Goal: Task Accomplishment & Management: Use online tool/utility

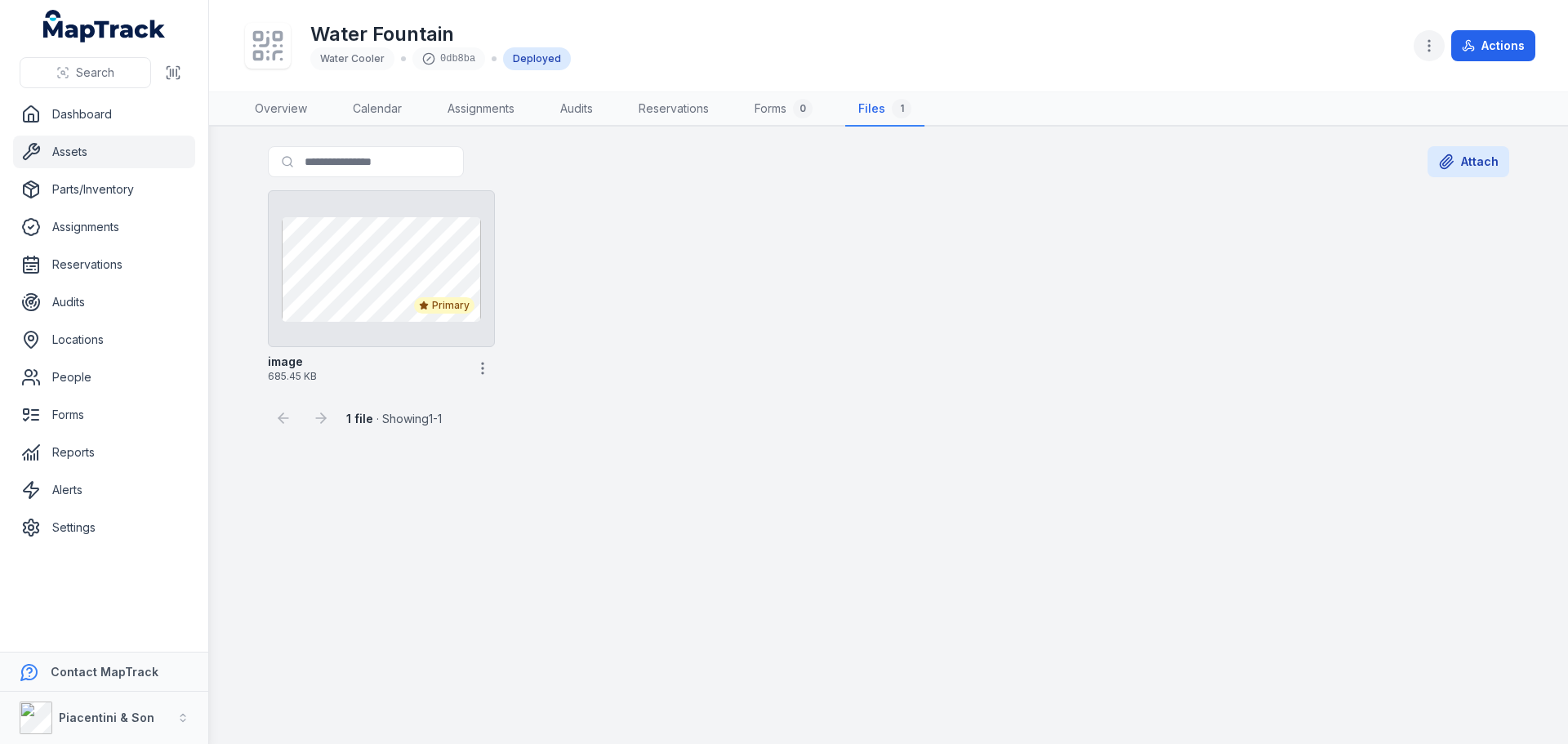
click at [1426, 51] on icon "button" at bounding box center [1429, 46] width 17 height 17
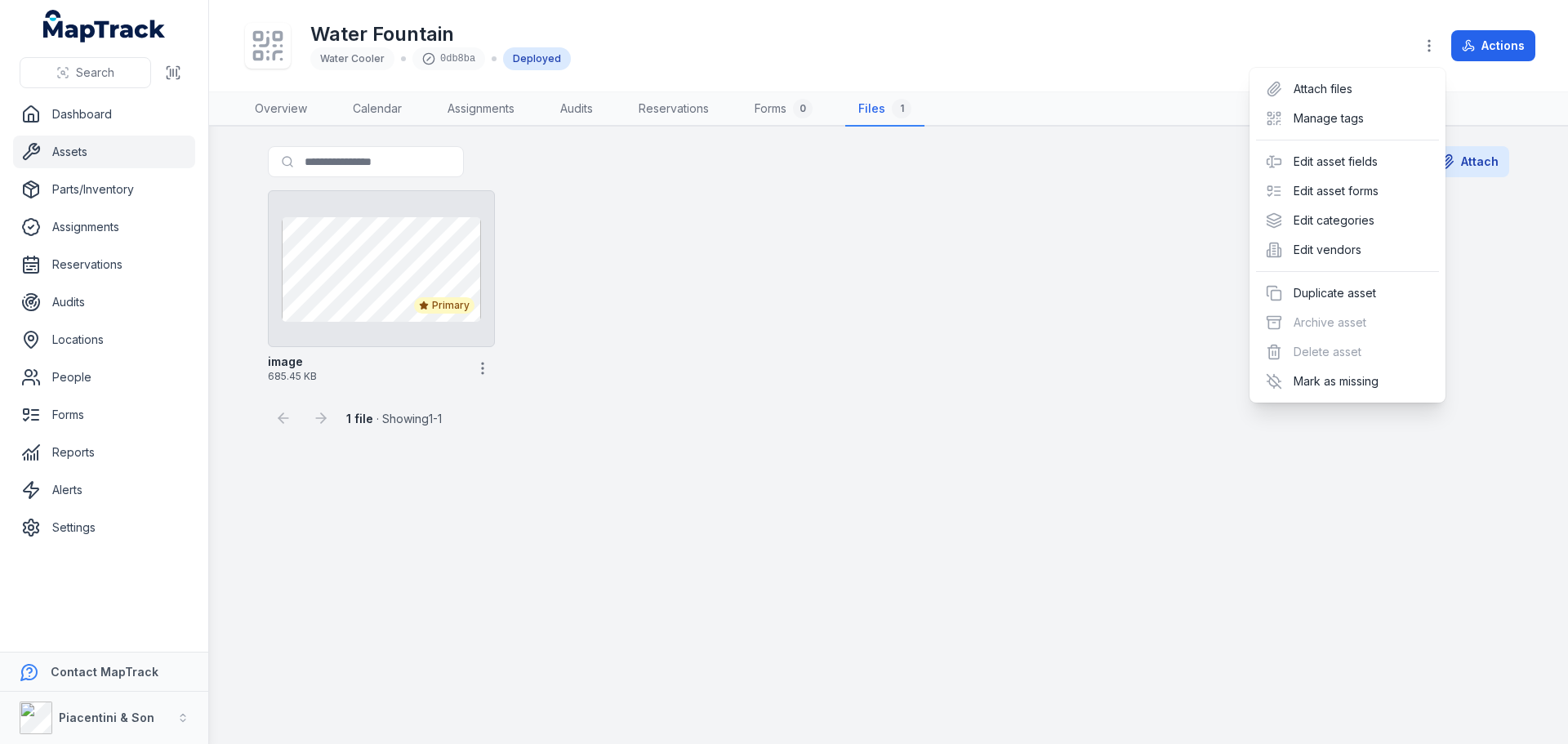
drag, startPoint x: 951, startPoint y: 206, endPoint x: 1566, endPoint y: 157, distance: 616.9
click at [951, 206] on div "Toggle Navigation Water Fountain Water Cooler 0db8ba Deployed Actions Overview …" at bounding box center [888, 372] width 1359 height 744
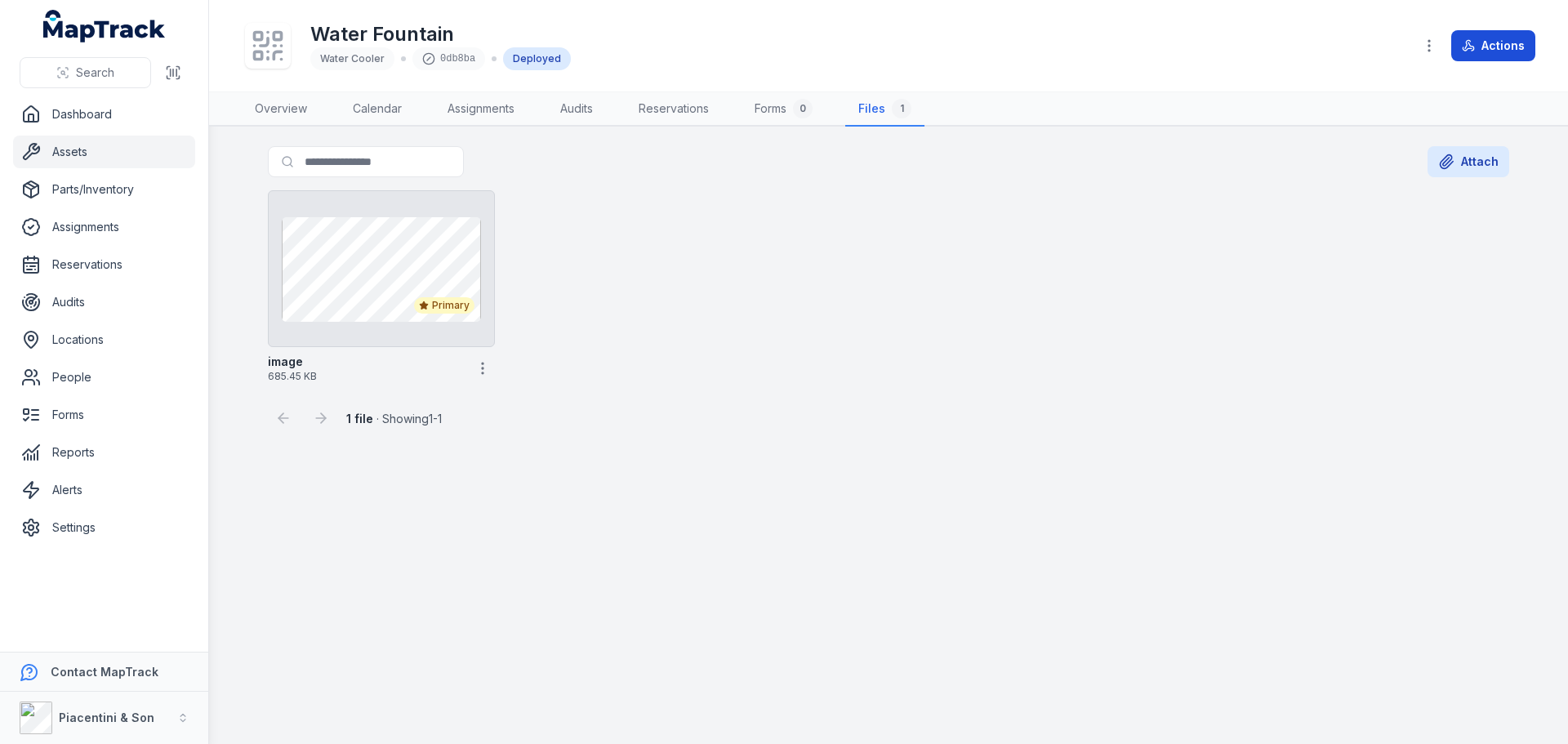
click at [1502, 46] on button "Actions" at bounding box center [1493, 45] width 84 height 31
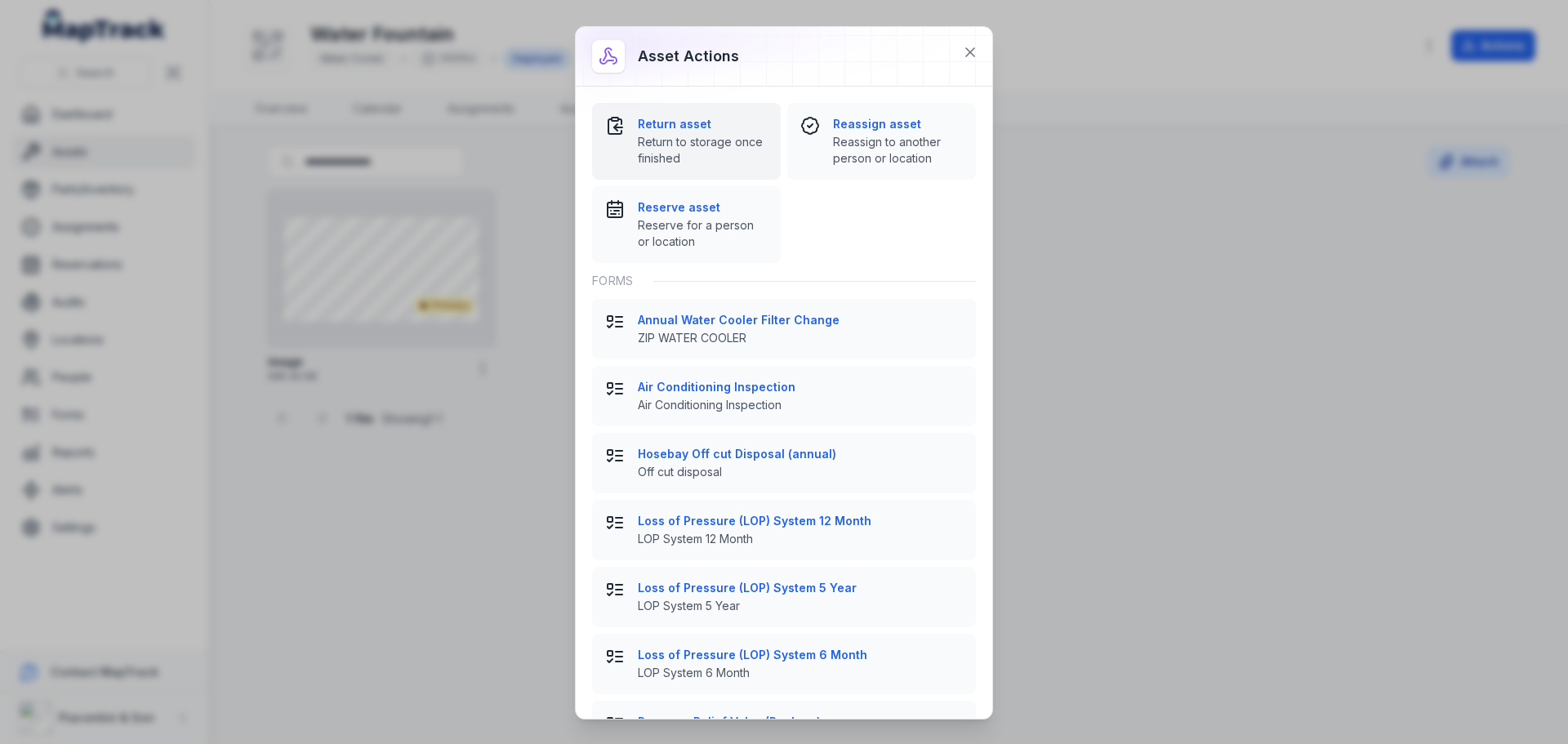
click at [667, 153] on span "Return to storage once finished" at bounding box center [703, 149] width 130 height 33
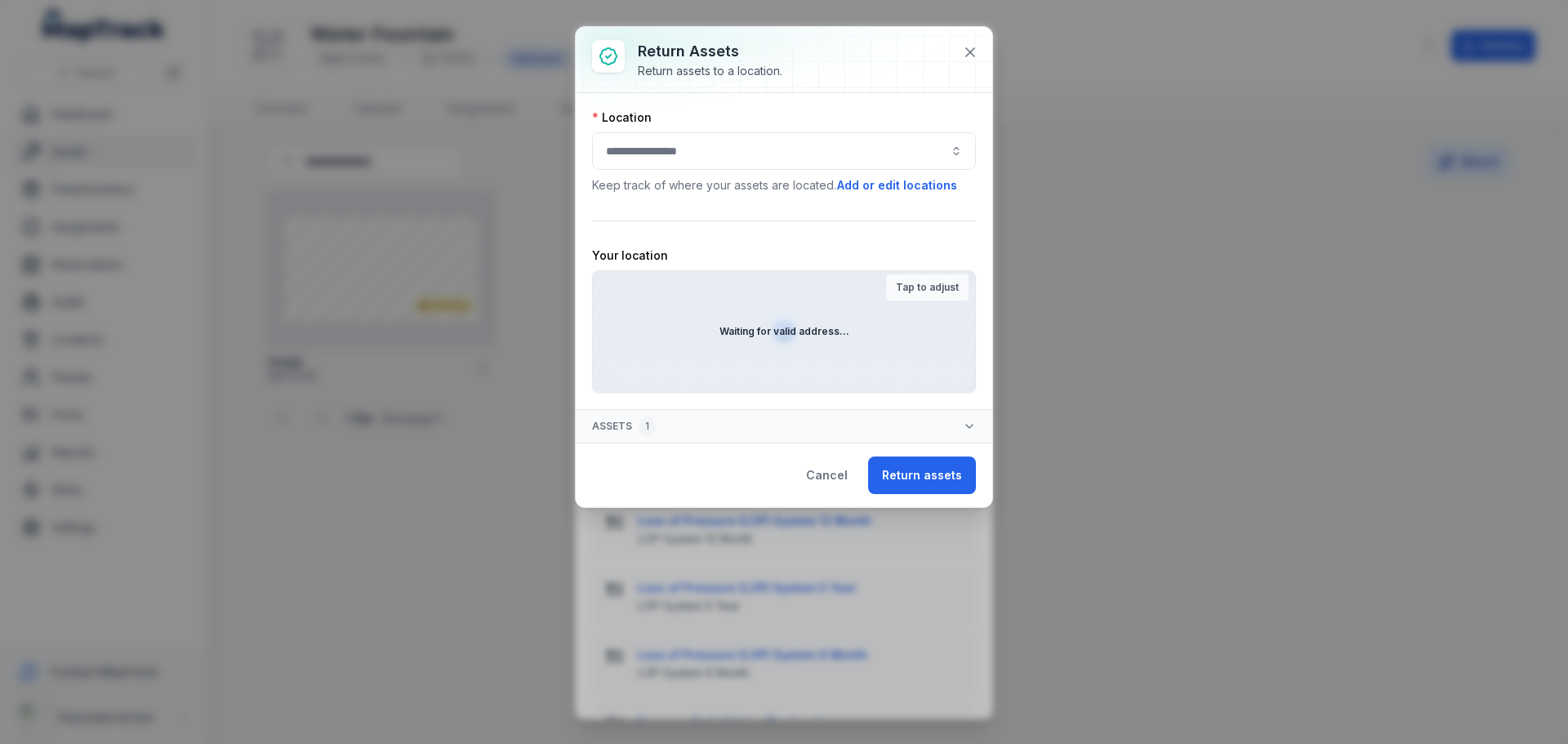
click at [710, 141] on button "button" at bounding box center [784, 150] width 384 height 38
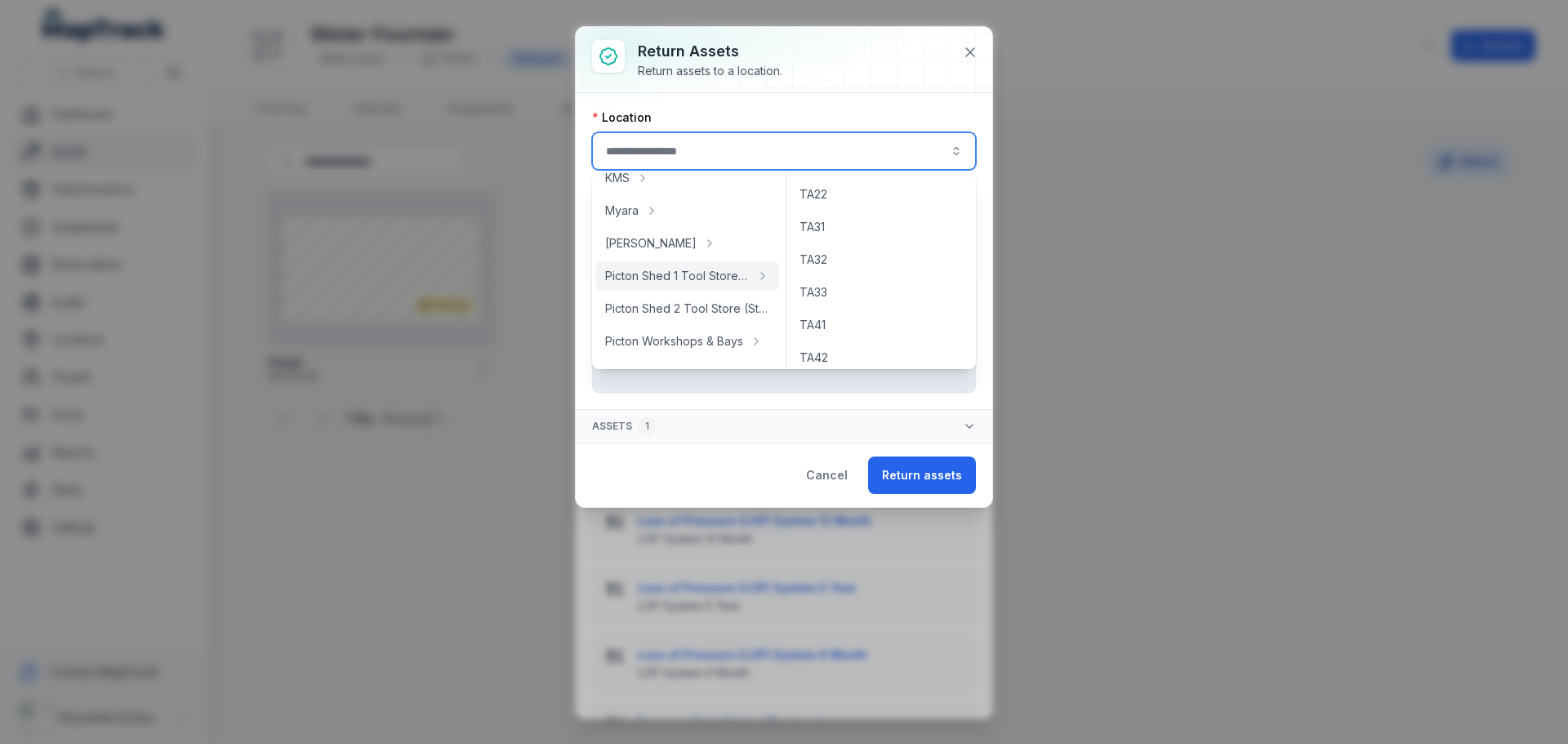
scroll to position [326, 0]
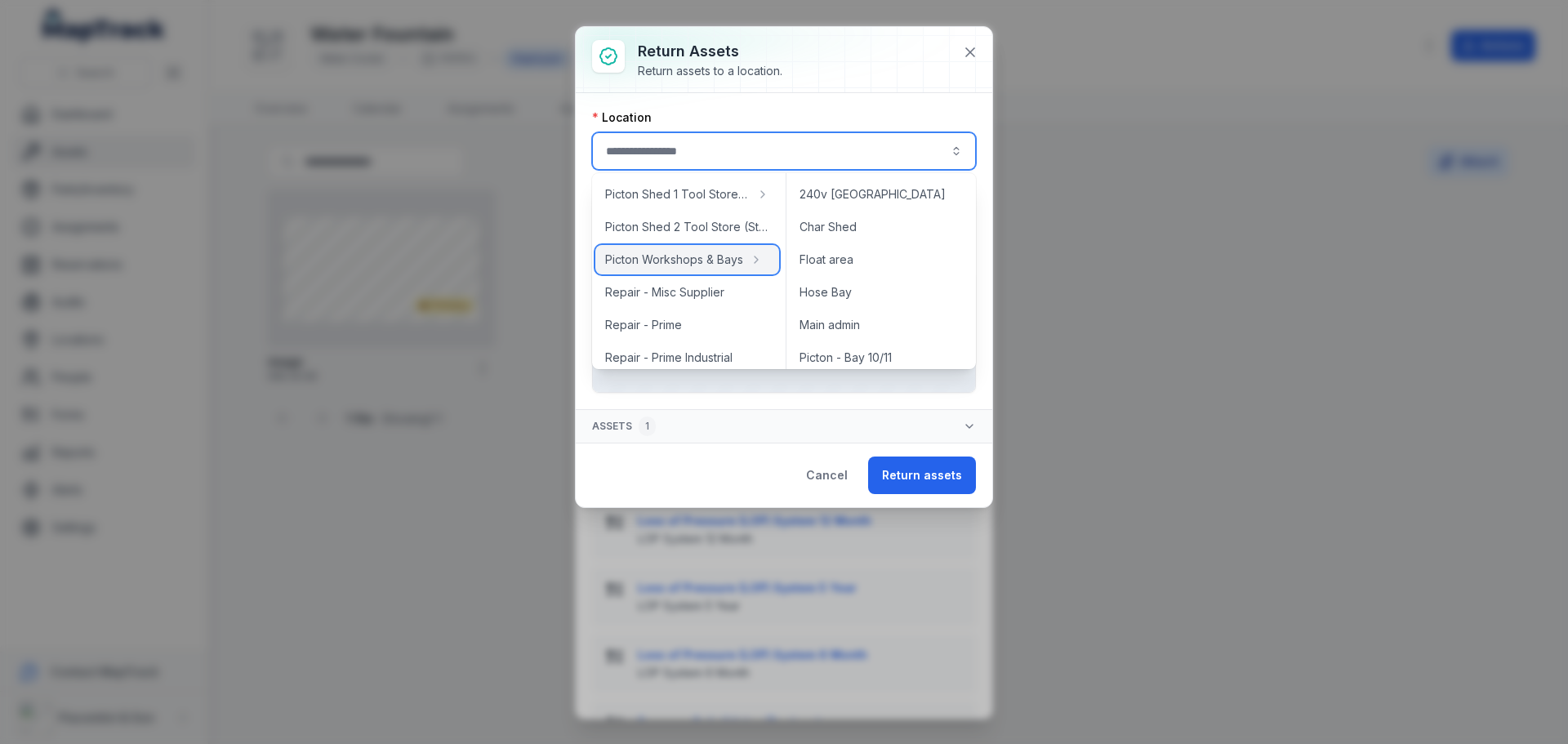
click at [648, 264] on span "Picton Workshops & Bays" at bounding box center [674, 260] width 138 height 17
type input "**********"
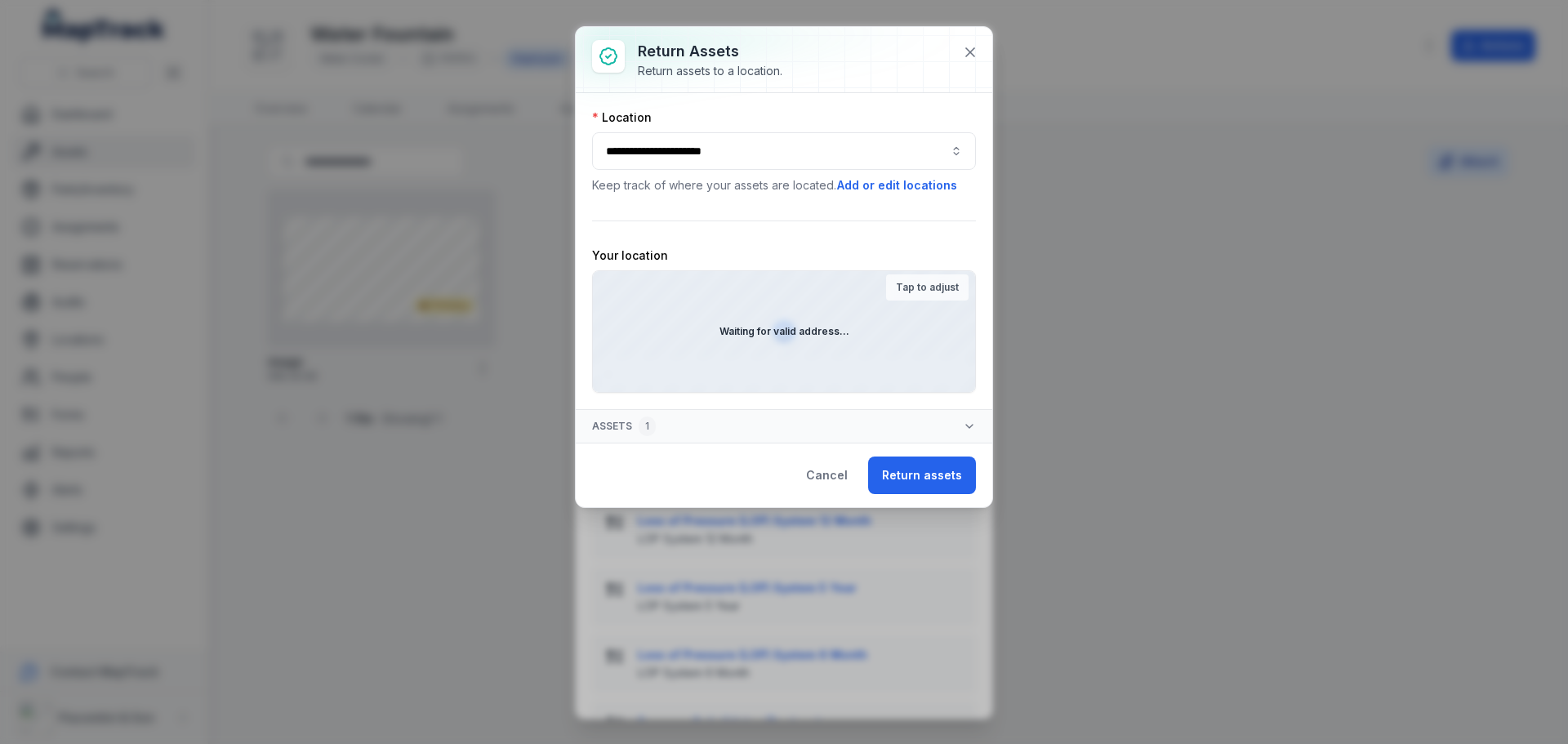
click at [774, 322] on div "Waiting for valid address..." at bounding box center [784, 332] width 382 height 121
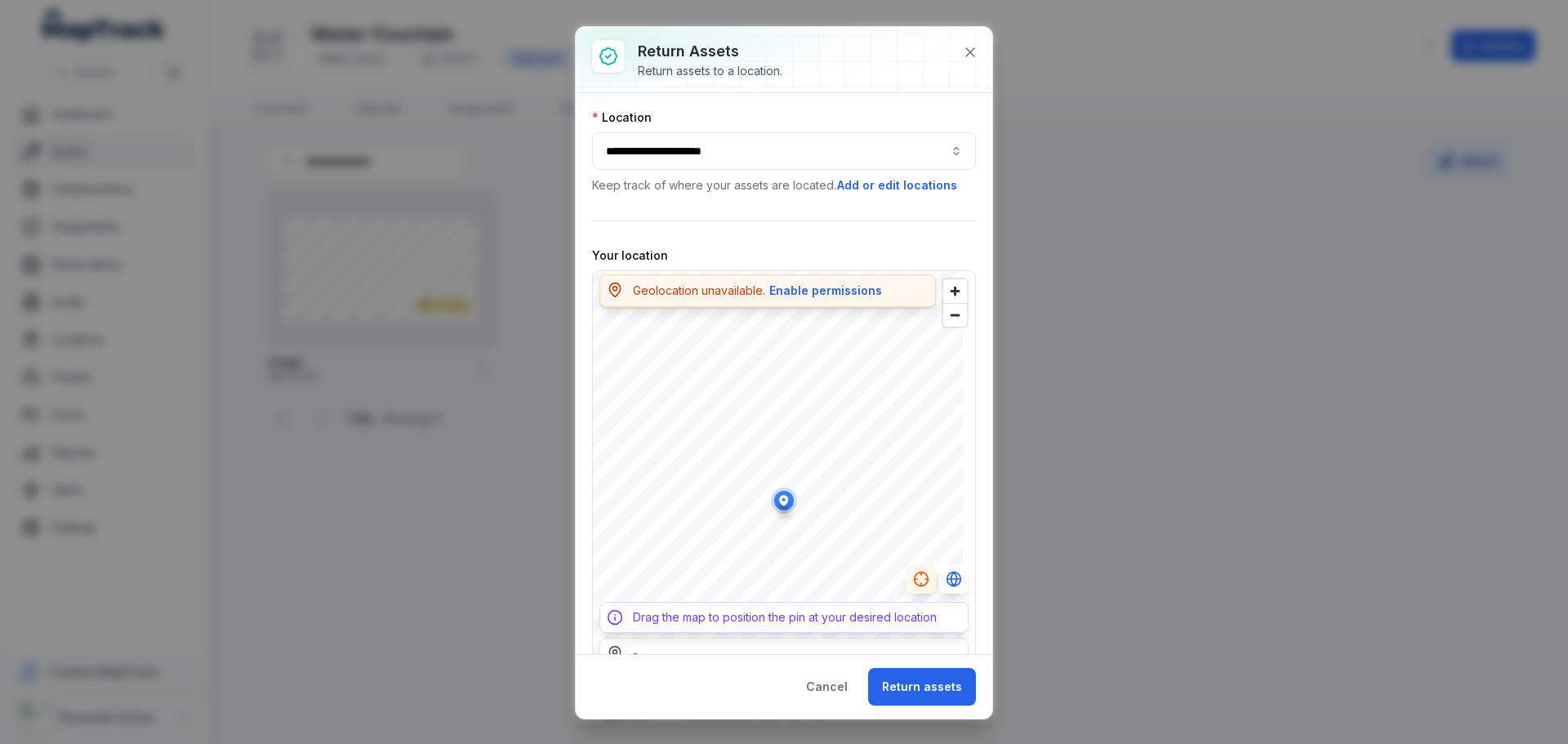
scroll to position [100, 0]
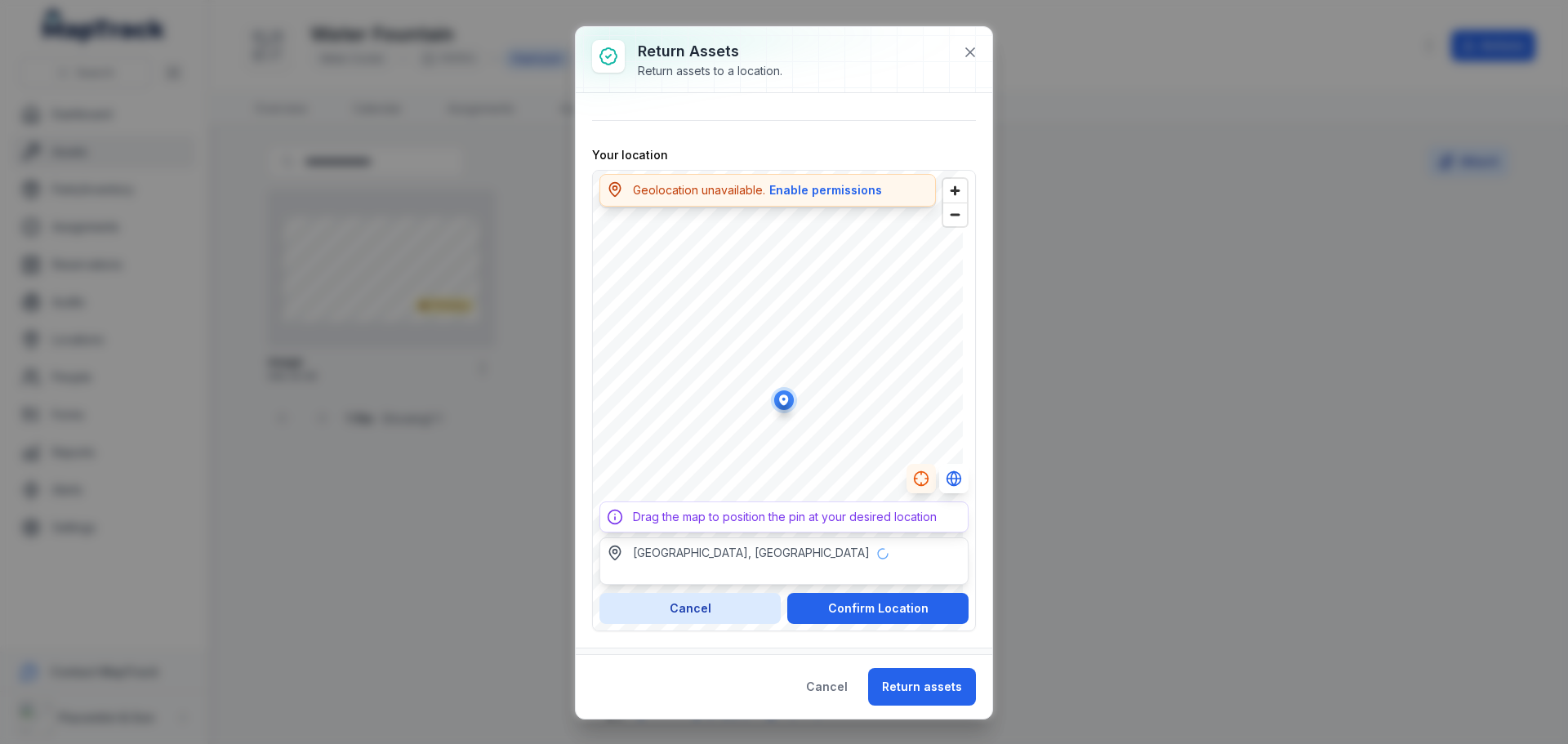
type input "**********"
click at [883, 616] on button "Confirm Location" at bounding box center [878, 608] width 181 height 31
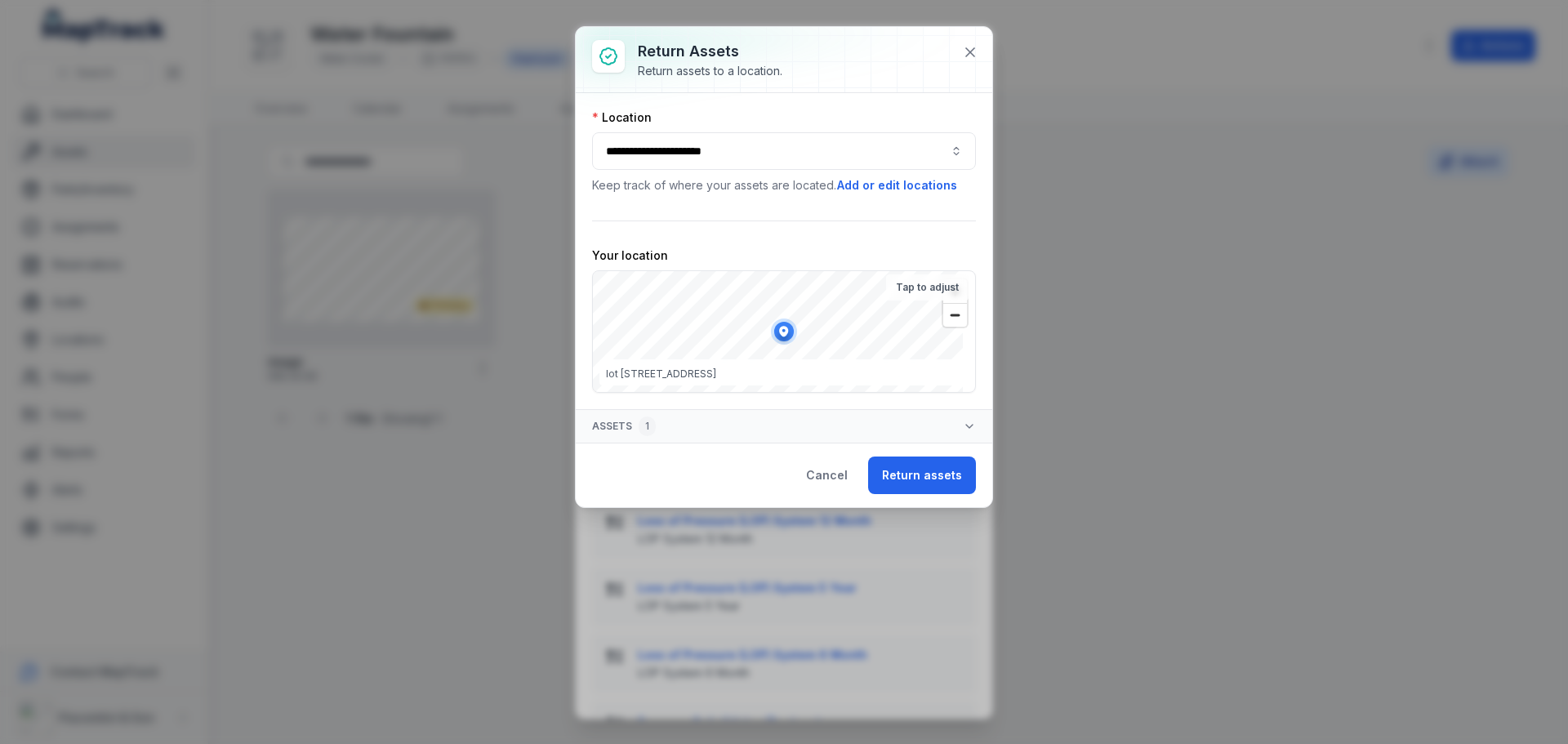
scroll to position [0, 0]
click at [928, 483] on button "Return assets" at bounding box center [922, 475] width 108 height 38
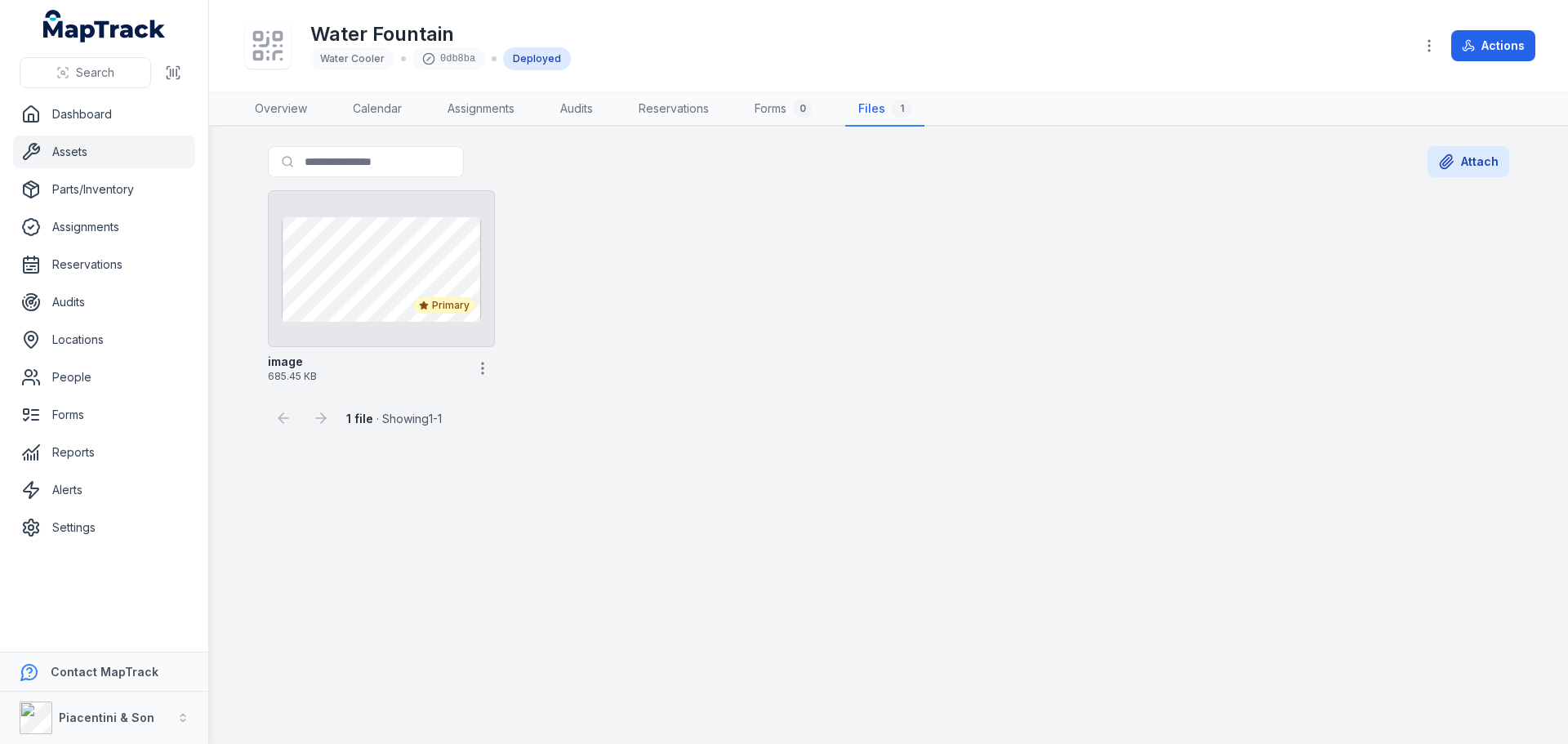
click at [862, 422] on div "1 file · Showing 1 - 1" at bounding box center [888, 412] width 1242 height 44
